Goal: Complete application form

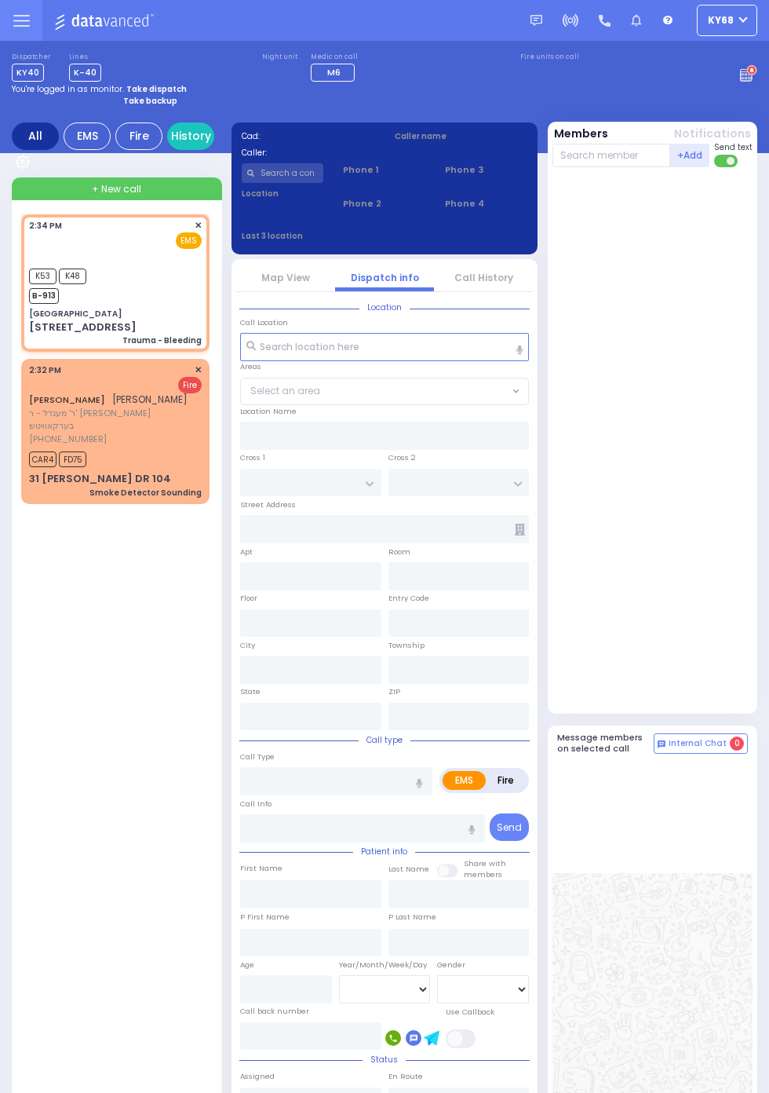
select select
type input "Trauma - Bleeding"
radio input "true"
select select
type input "14:34"
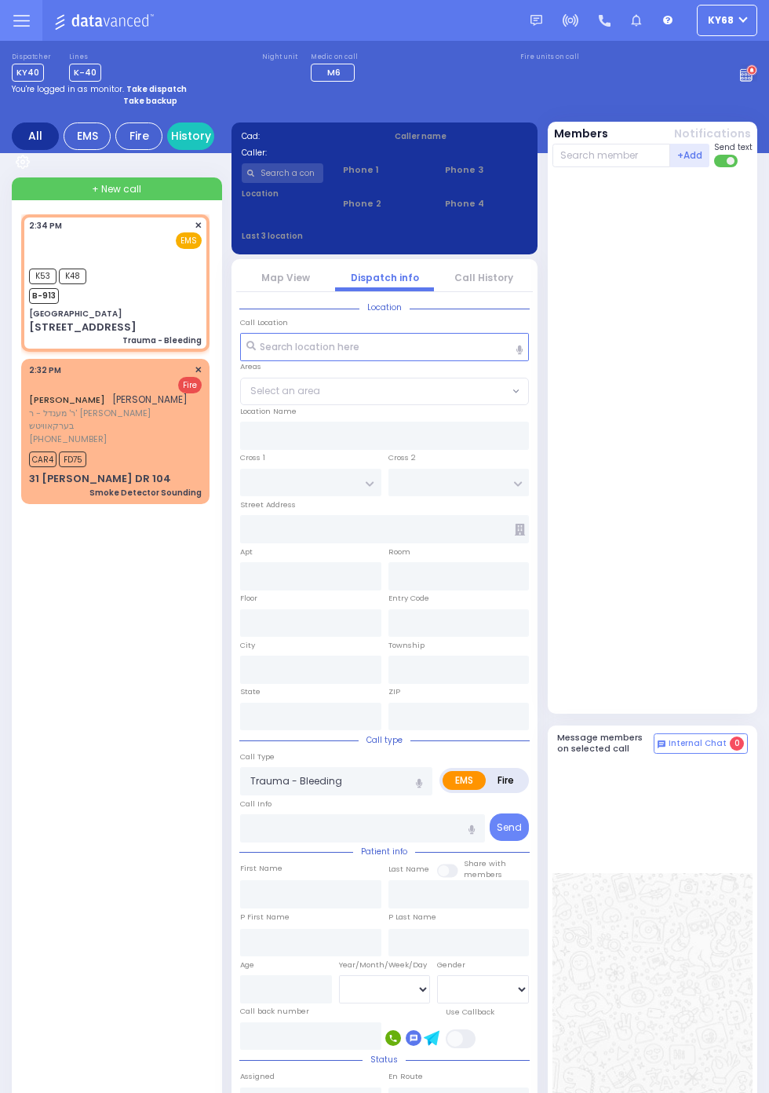
type input "14:35"
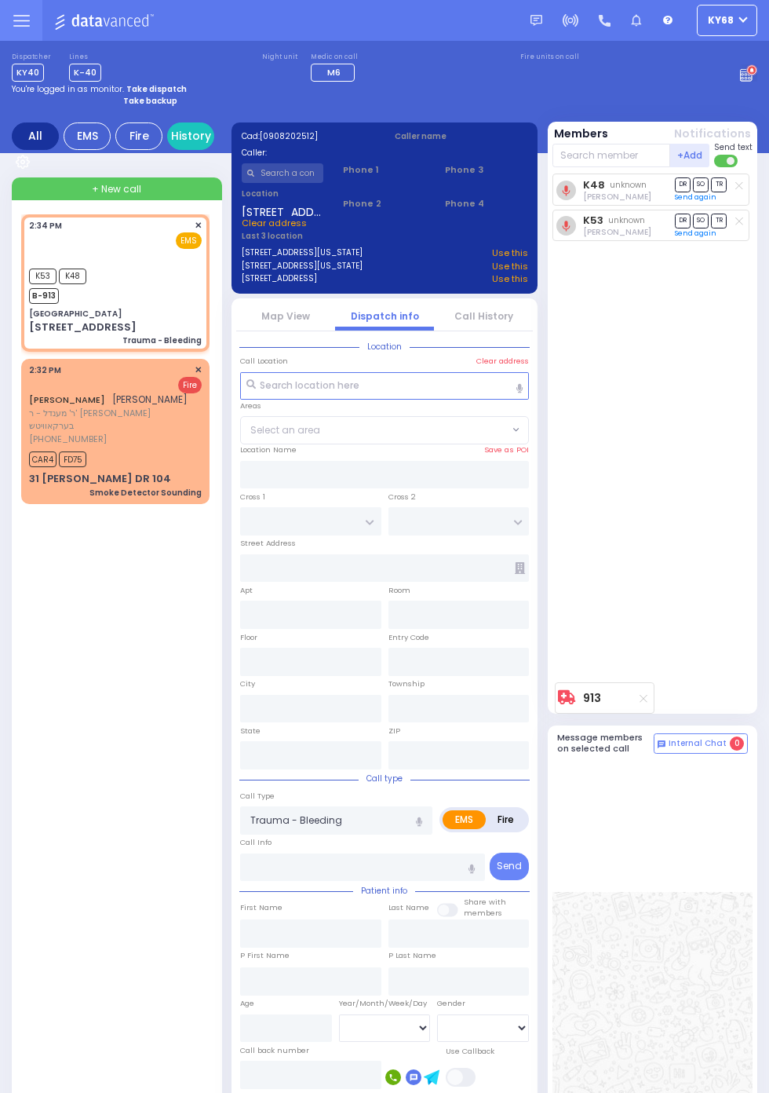
type input "[GEOGRAPHIC_DATA]"
type input "VIRGINIA AVE"
type input "PENNSYLVANIA AVE"
type input "[STREET_ADDRESS]"
type input "Monroe"
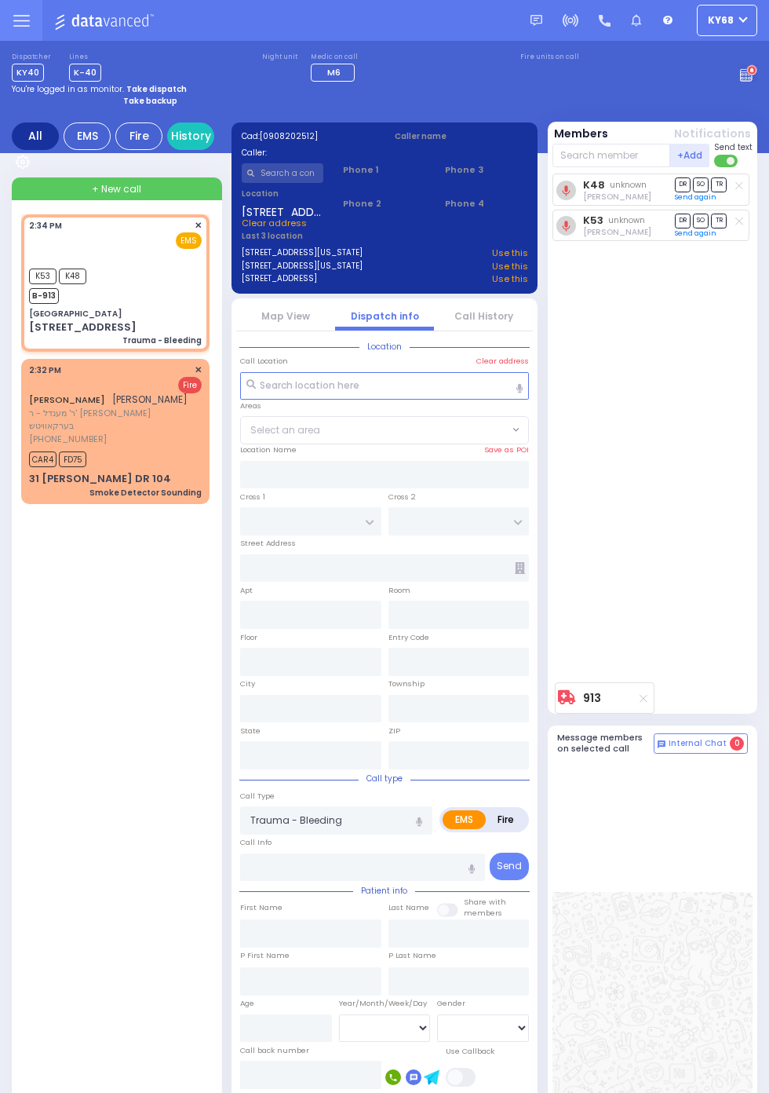
type input "New York"
type input "10950"
select select "BLOOMING GROVE"
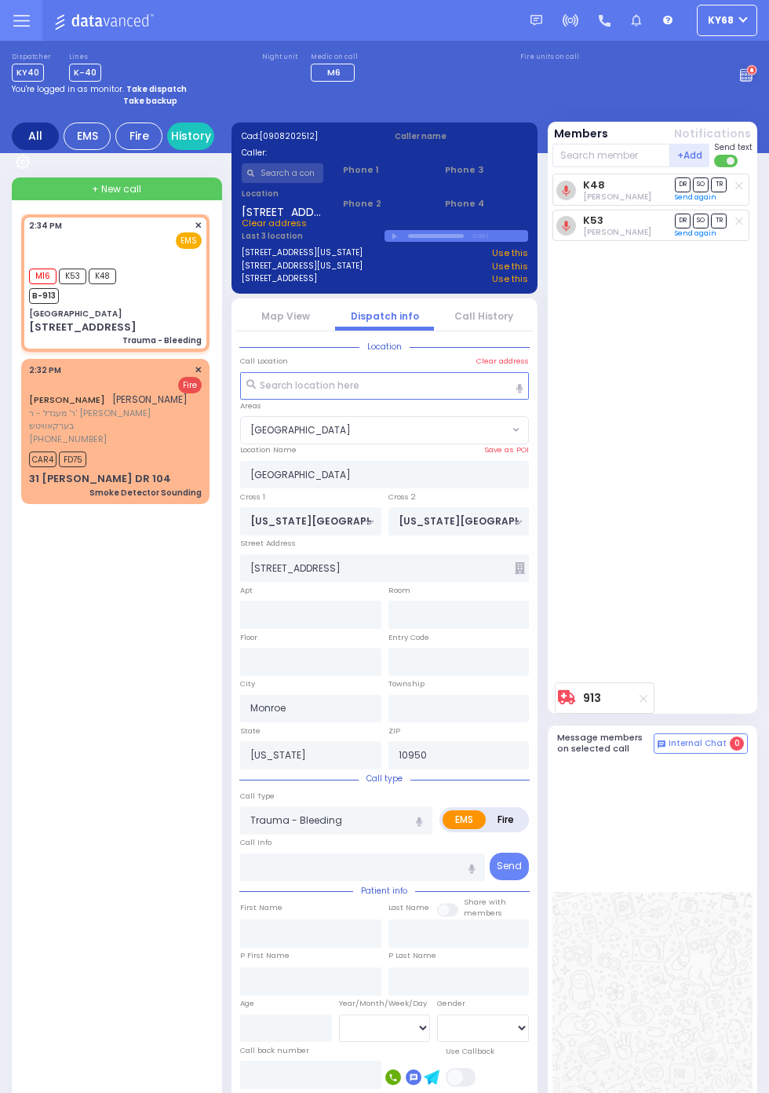
select select
radio input "true"
select select
select select "BLOOMING GROVE"
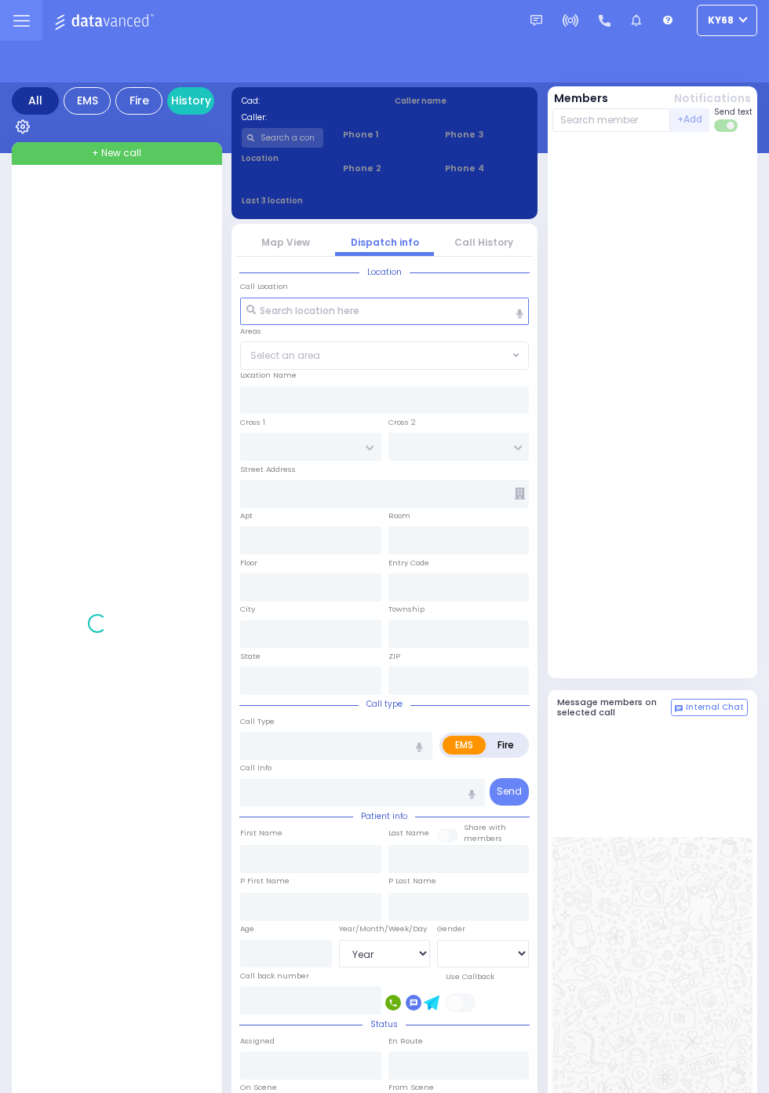
select select "Year"
